Goal: Information Seeking & Learning: Find specific fact

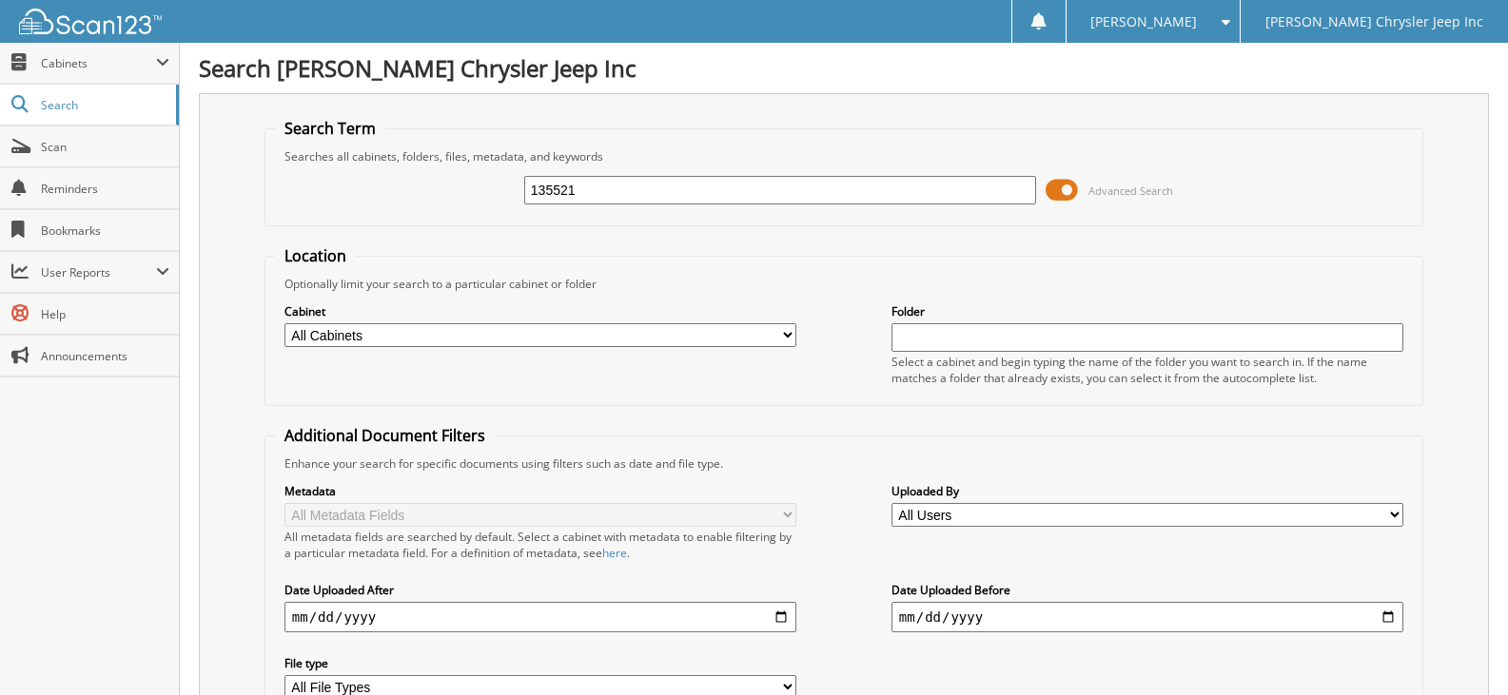
type input "135521"
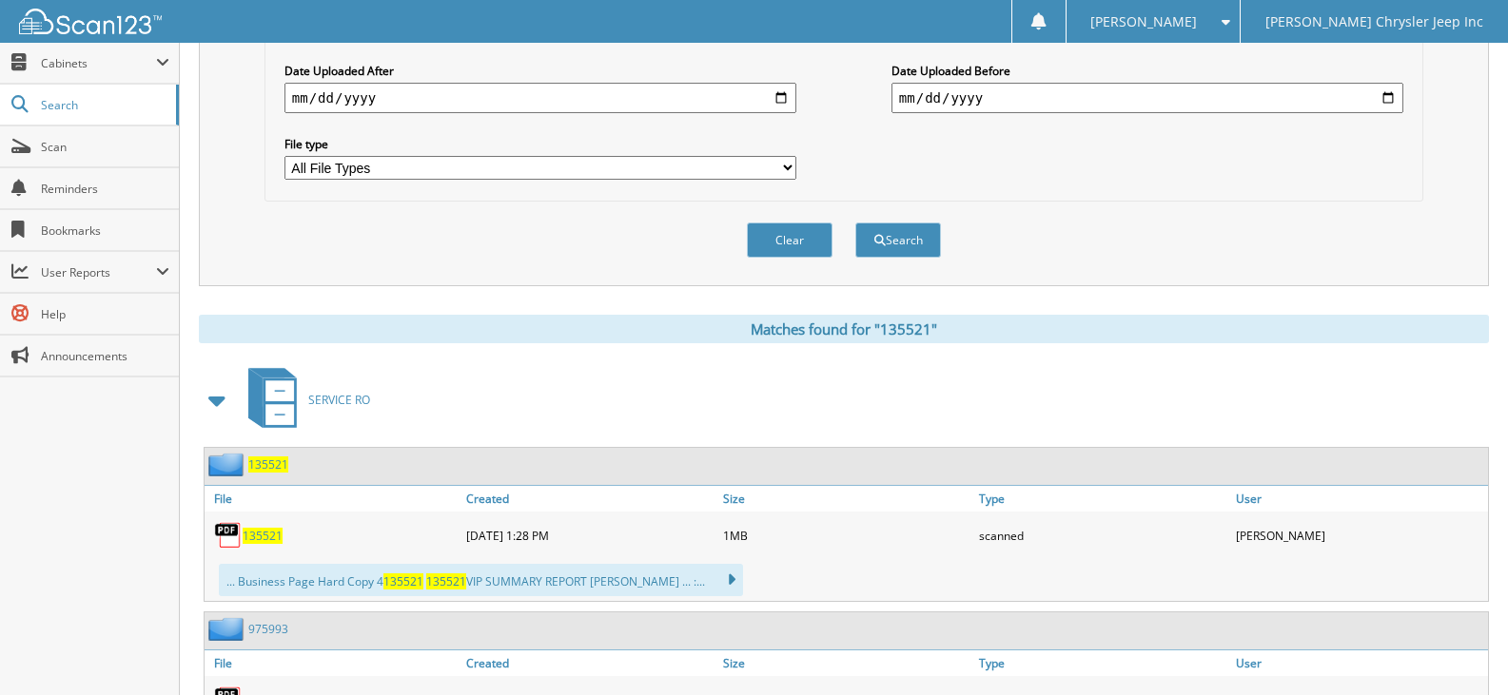
scroll to position [761, 0]
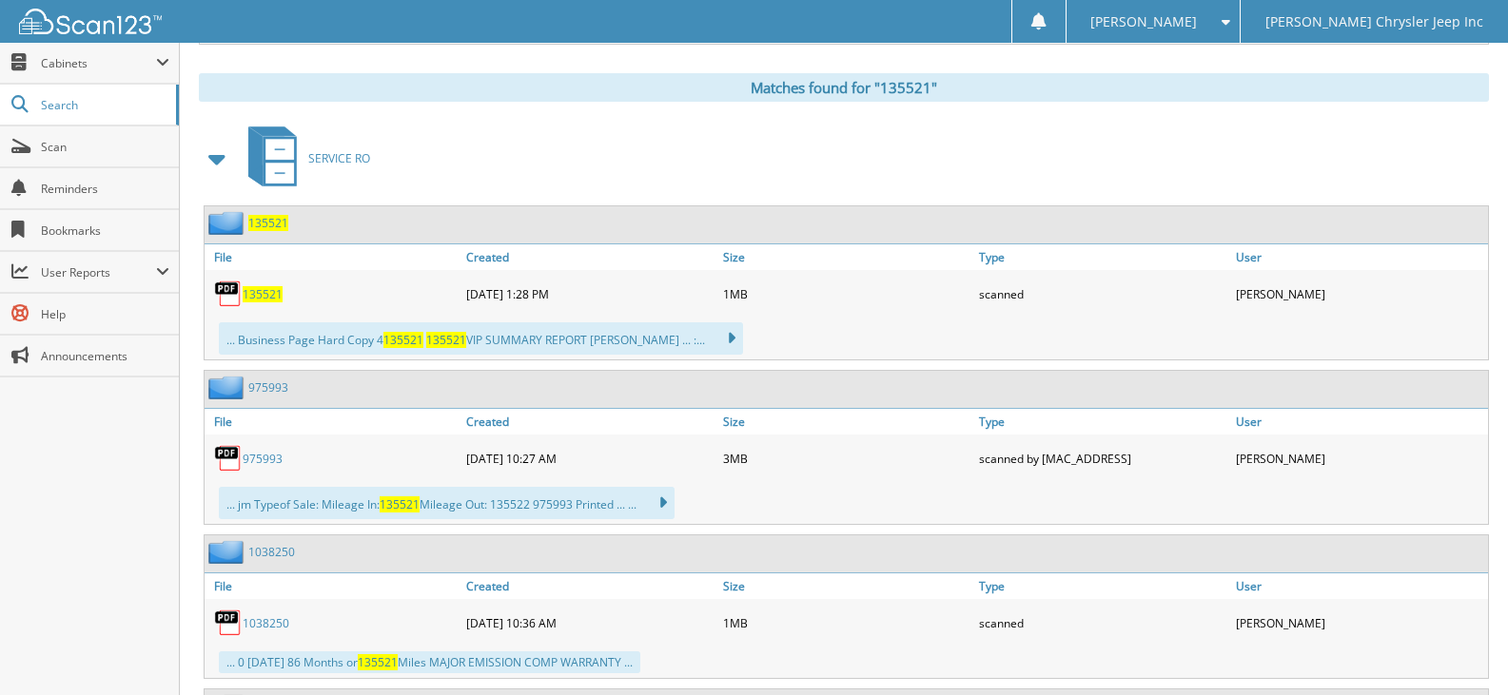
click at [254, 291] on span "135521" at bounding box center [263, 294] width 40 height 16
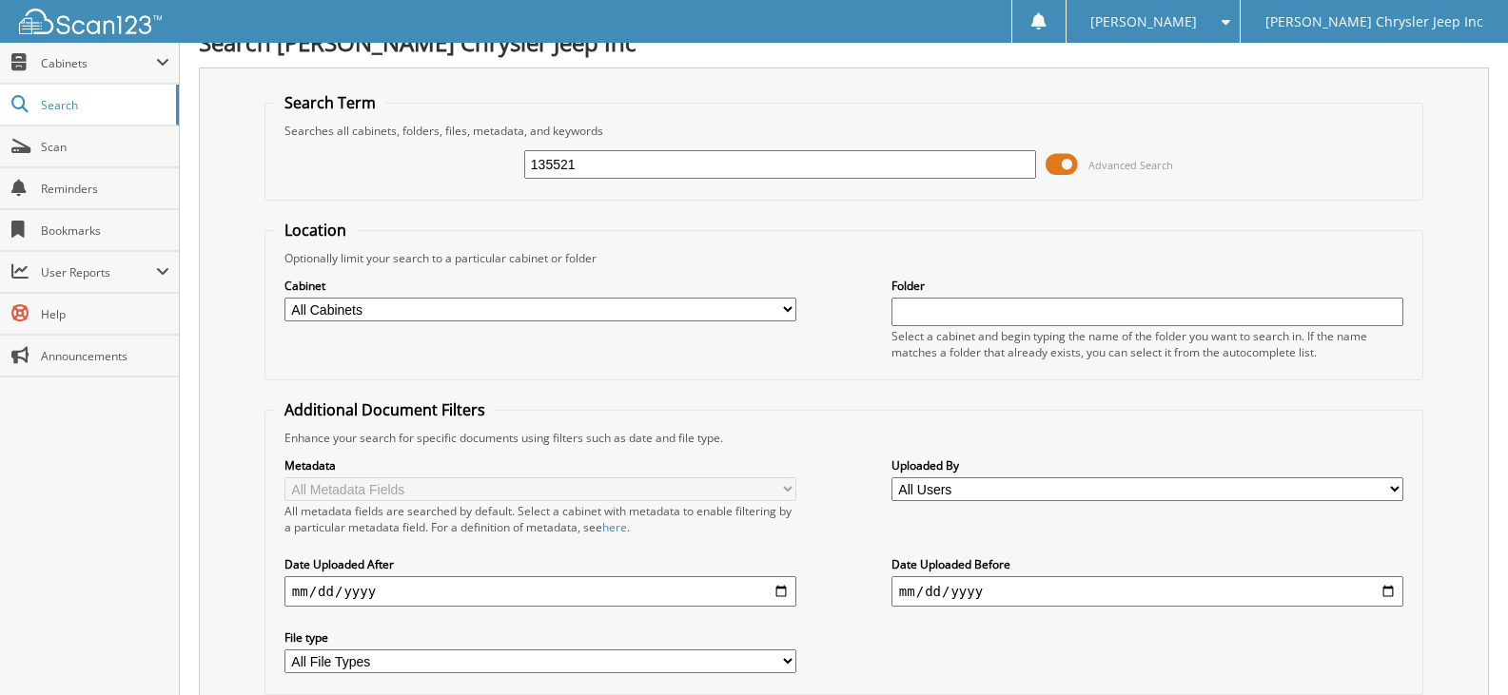
scroll to position [0, 0]
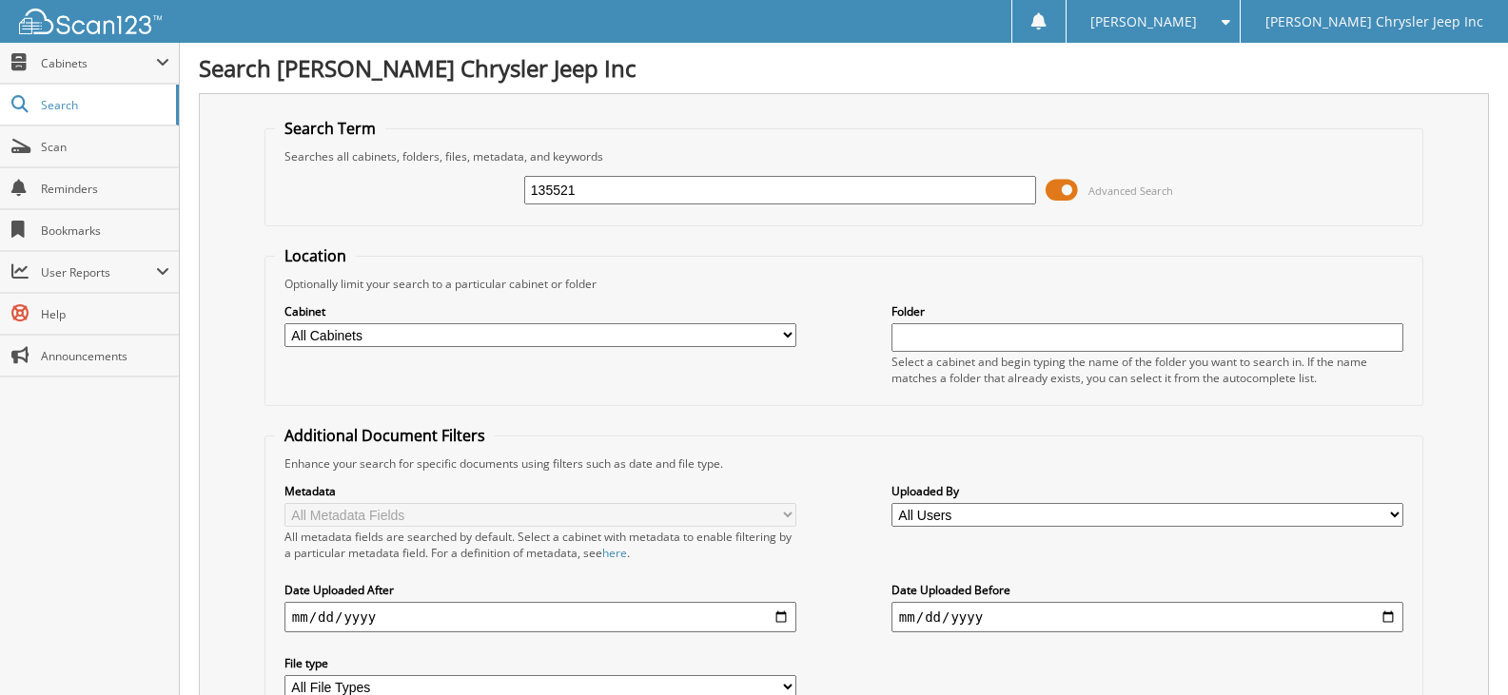
drag, startPoint x: 738, startPoint y: 194, endPoint x: 426, endPoint y: 198, distance: 312.1
click at [427, 198] on div "135521 Advanced Search" at bounding box center [844, 190] width 1138 height 51
click at [597, 181] on input "135521" at bounding box center [780, 190] width 512 height 29
drag, startPoint x: 597, startPoint y: 181, endPoint x: 492, endPoint y: 181, distance: 104.7
click at [492, 181] on div "135521 Advanced Search" at bounding box center [844, 190] width 1138 height 51
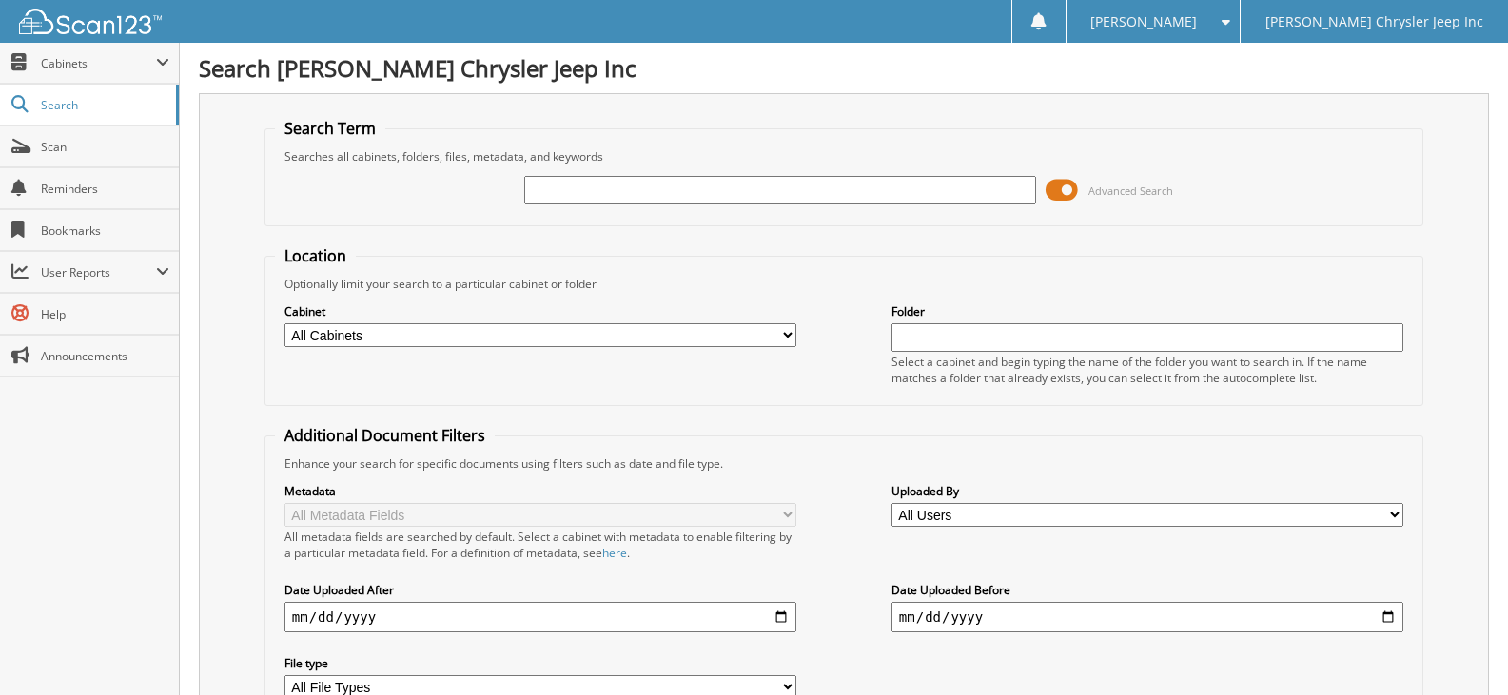
click at [588, 195] on input "text" at bounding box center [780, 190] width 512 height 29
click at [586, 191] on input "text" at bounding box center [780, 190] width 512 height 29
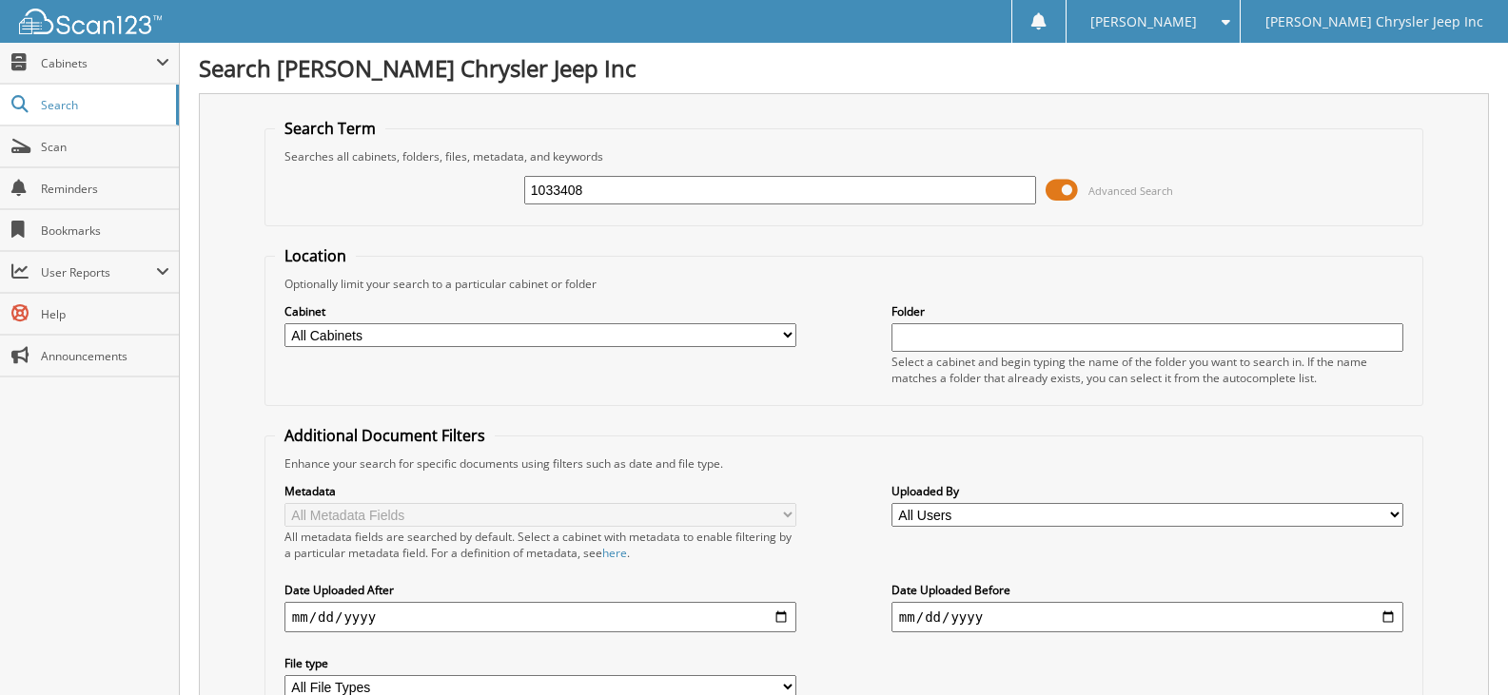
type input "1033408"
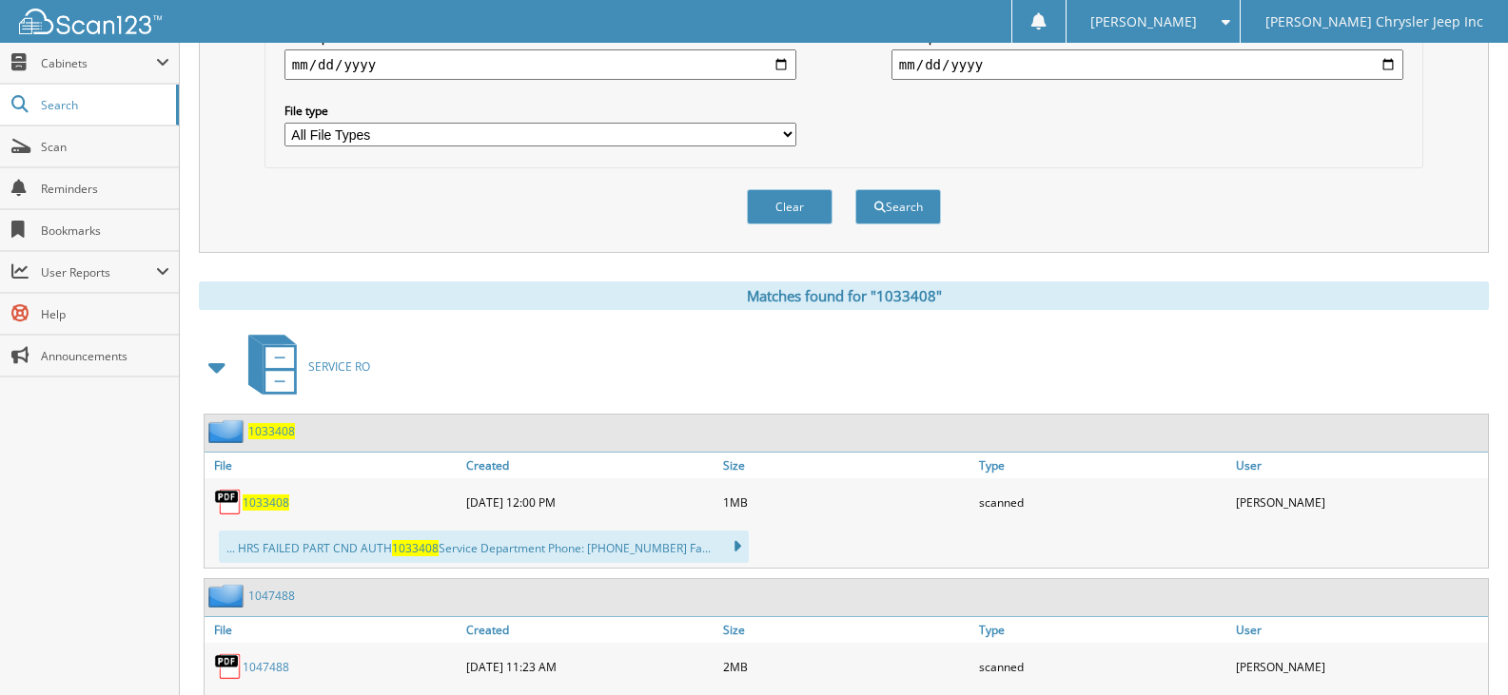
scroll to position [571, 0]
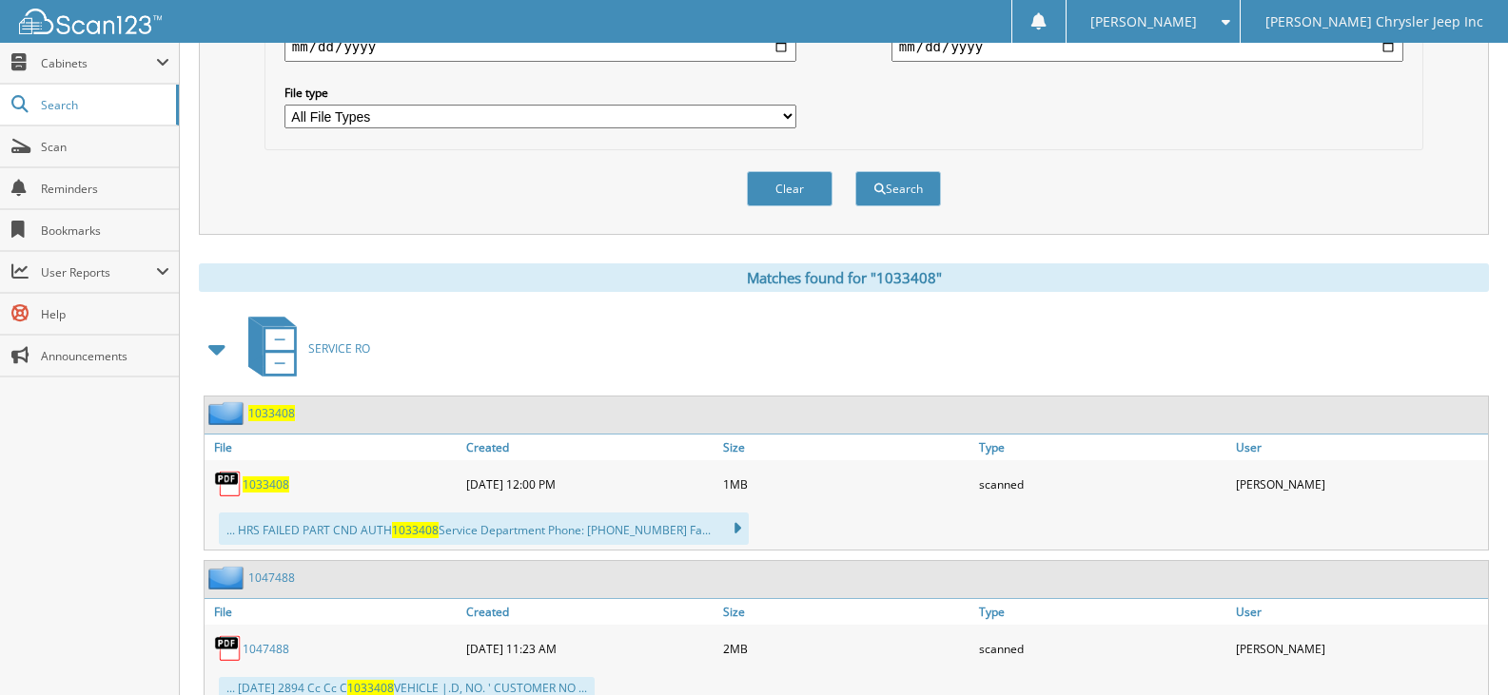
click at [276, 486] on span "1033408" at bounding box center [266, 485] width 47 height 16
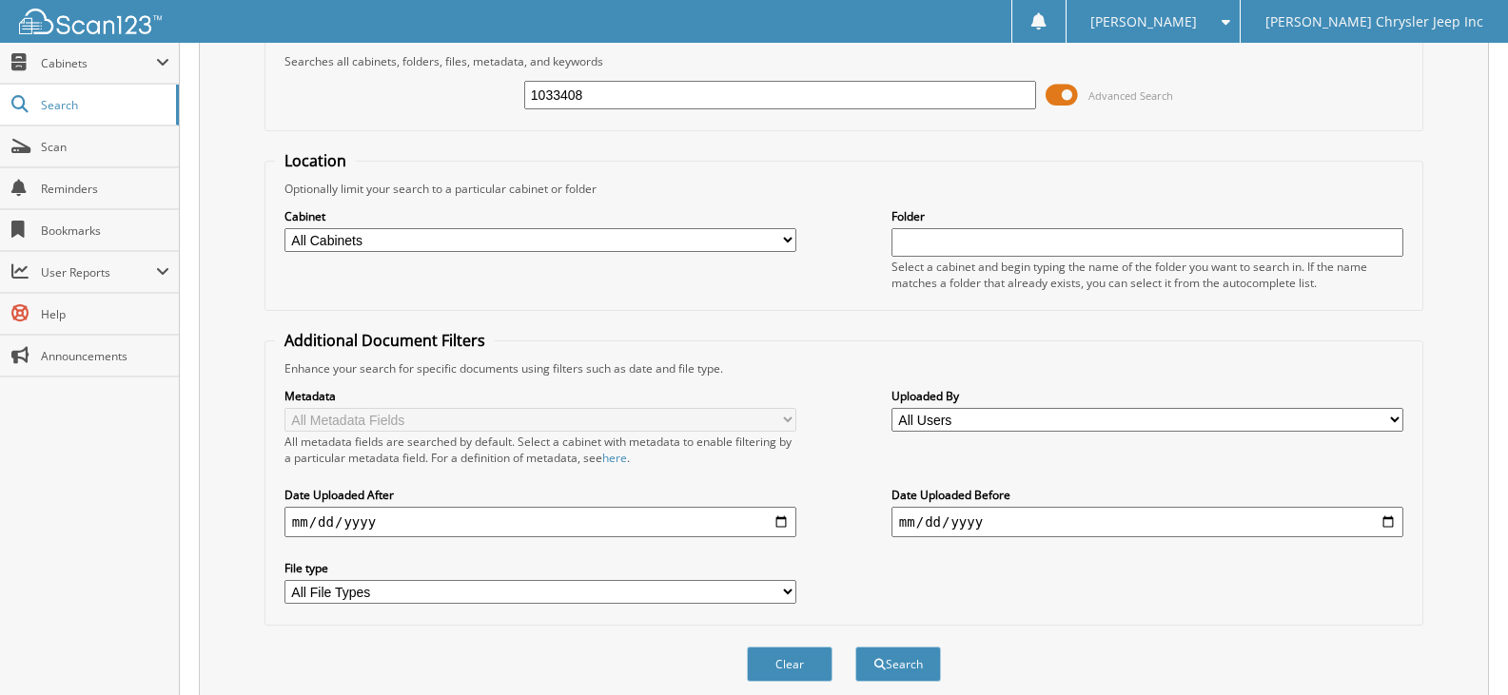
scroll to position [0, 0]
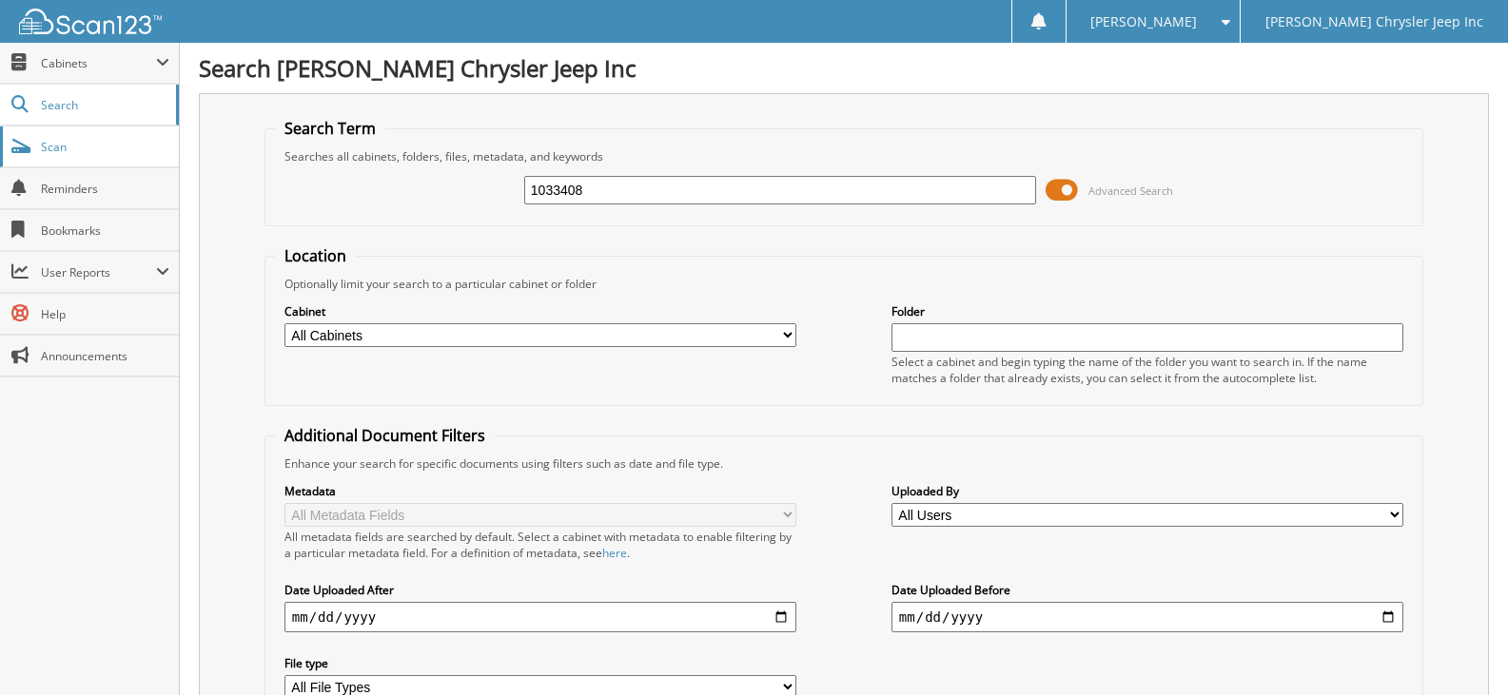
click at [65, 149] on span "Scan" at bounding box center [105, 147] width 128 height 16
